Goal: Transaction & Acquisition: Book appointment/travel/reservation

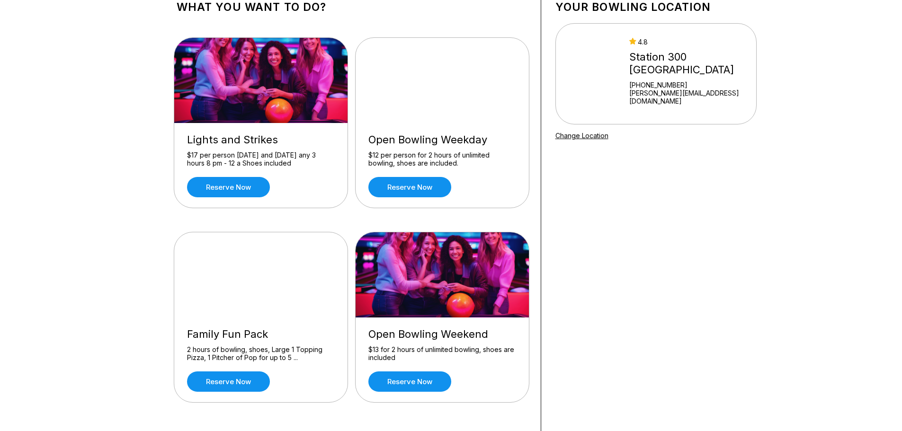
scroll to position [95, 0]
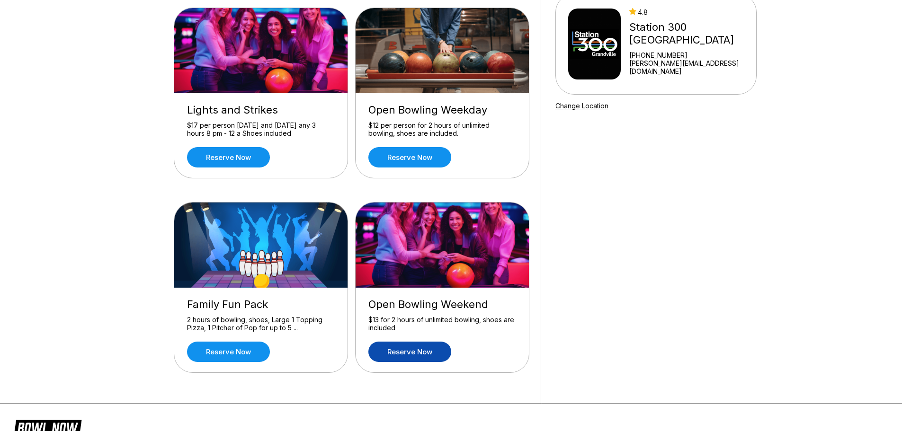
click at [412, 350] on link "Reserve now" at bounding box center [409, 352] width 83 height 20
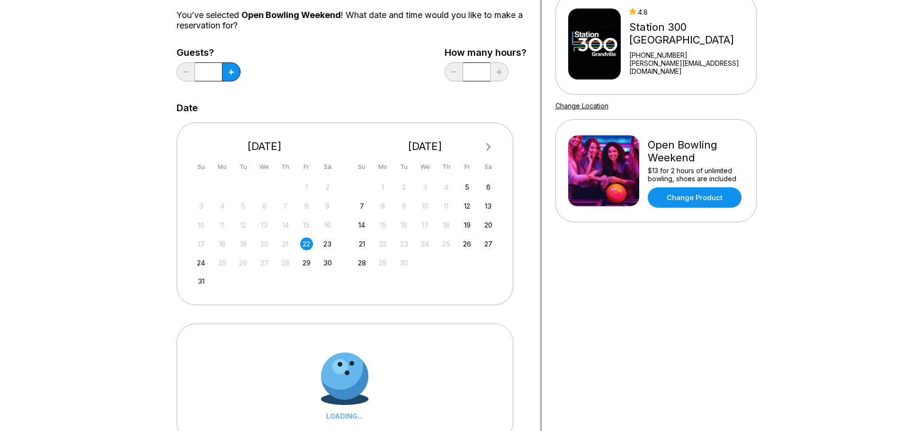
scroll to position [0, 0]
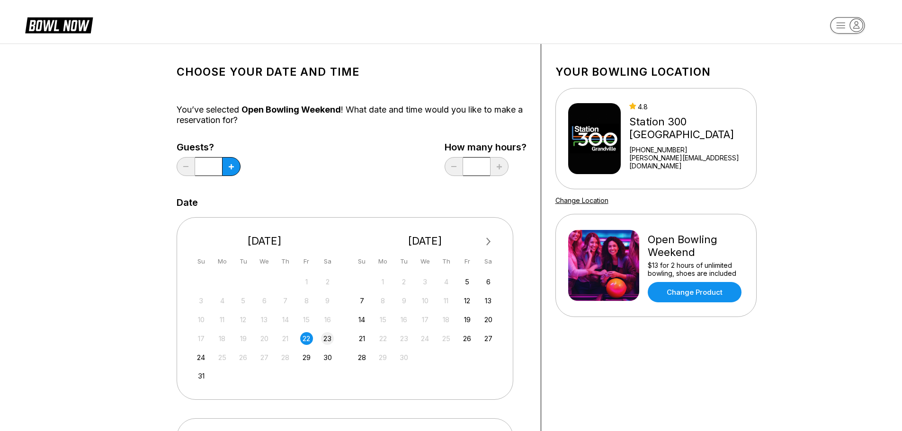
click at [328, 338] on div "23" at bounding box center [327, 338] width 13 height 13
click at [231, 170] on button at bounding box center [231, 166] width 18 height 19
type input "*"
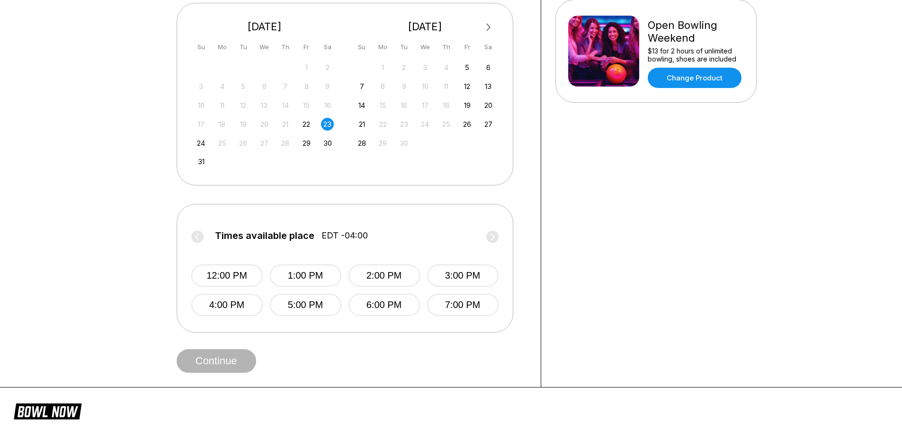
scroll to position [237, 0]
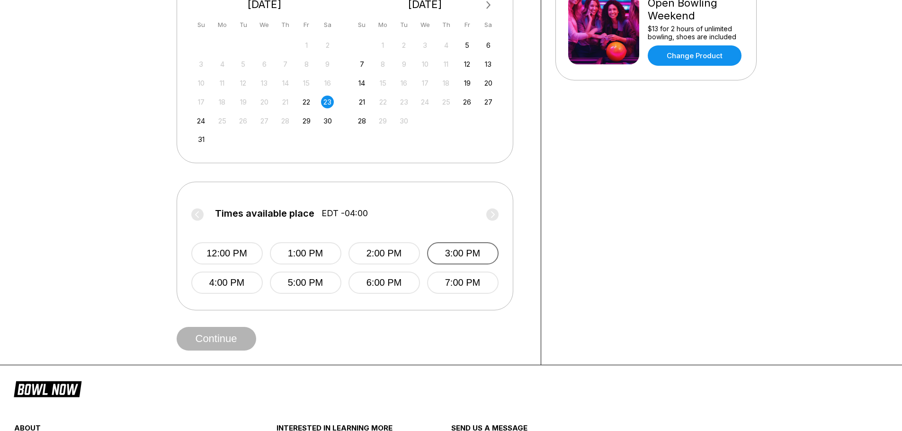
click at [448, 257] on button "3:00 PM" at bounding box center [463, 253] width 72 height 22
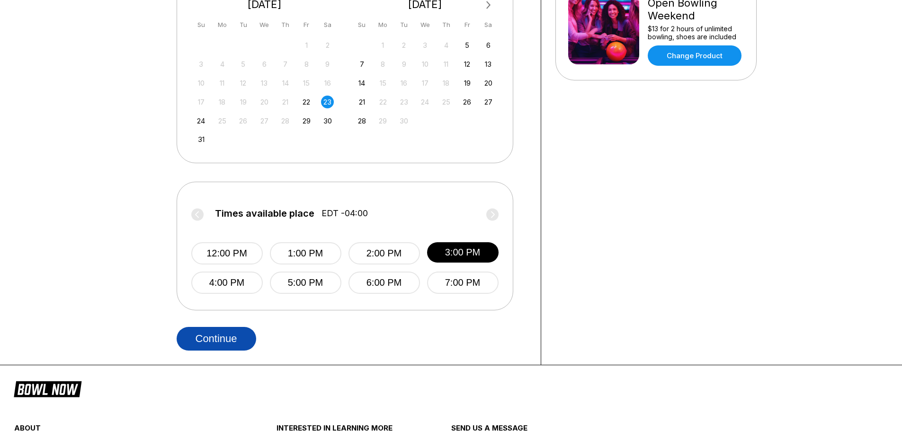
click at [246, 342] on button "Continue" at bounding box center [217, 339] width 80 height 24
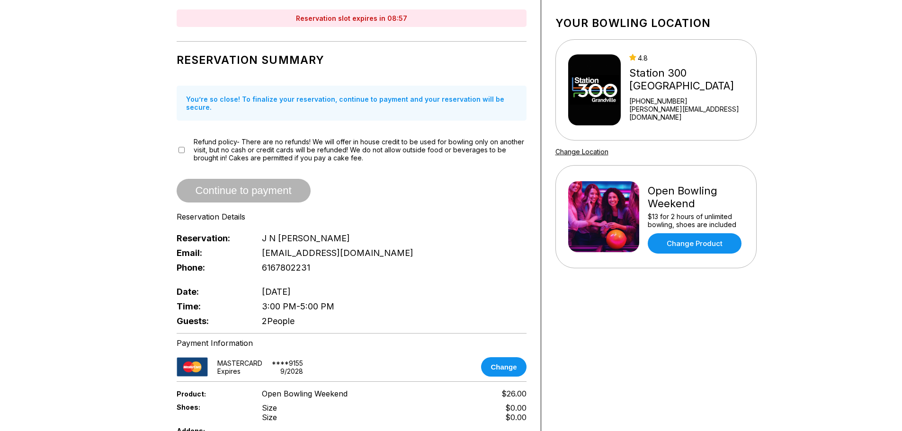
scroll to position [47, 0]
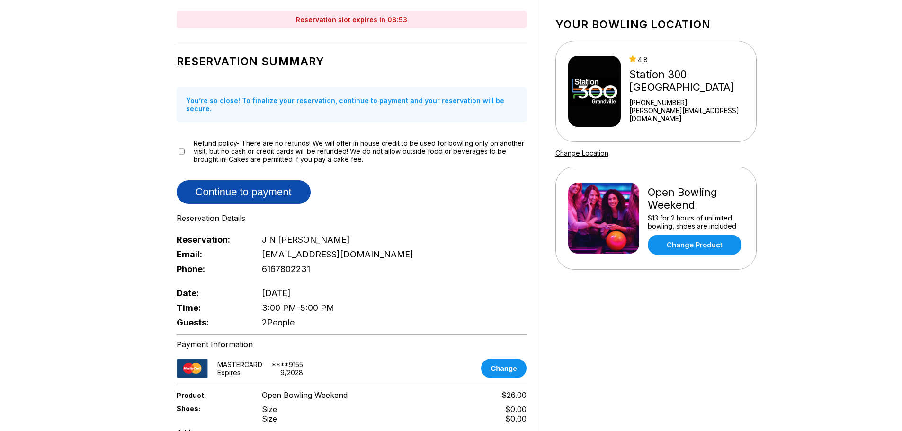
click at [246, 187] on button "Continue to payment" at bounding box center [244, 192] width 134 height 24
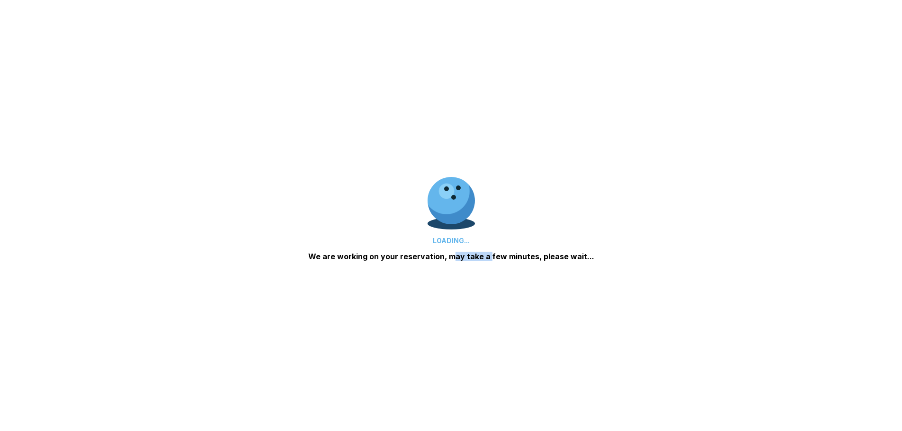
drag, startPoint x: 450, startPoint y: 259, endPoint x: 489, endPoint y: 270, distance: 40.3
click at [489, 270] on div "LOADING... We are working on your reservation, may take a few minutes, please w…" at bounding box center [451, 215] width 902 height 431
click at [447, 301] on div "LOADING... We are working on your reservation, may take a few minutes, please w…" at bounding box center [451, 215] width 902 height 431
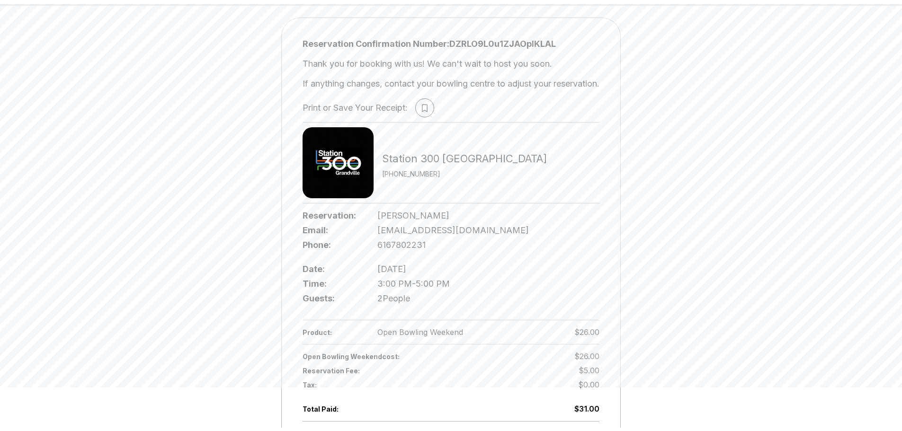
scroll to position [95, 0]
